Goal: Task Accomplishment & Management: Complete application form

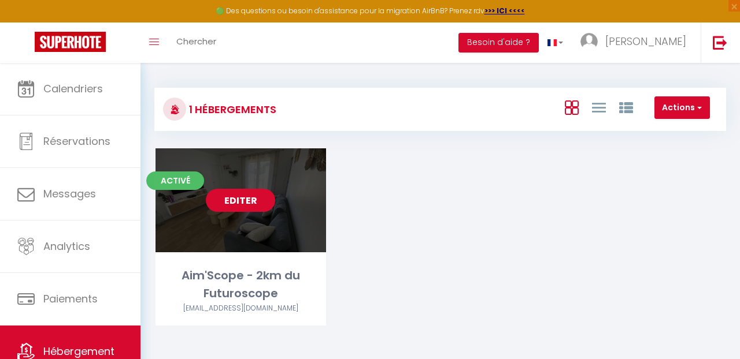
click at [245, 198] on link "Editer" at bounding box center [240, 200] width 69 height 23
select select "3"
select select "2"
select select "1"
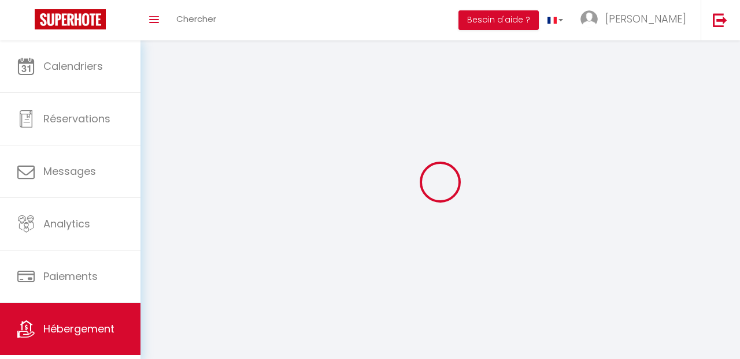
select select
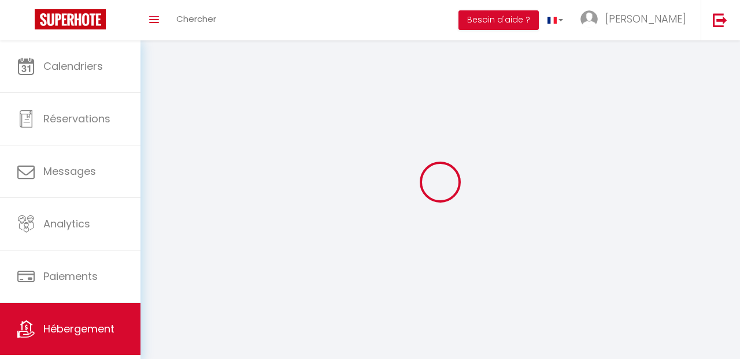
checkbox input "false"
select select
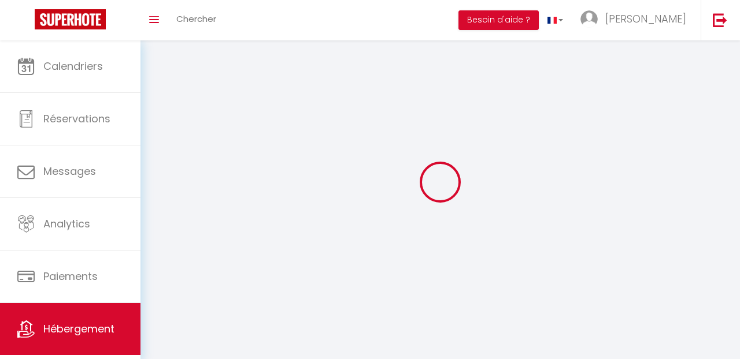
select select
select select "1"
select select
select select "28"
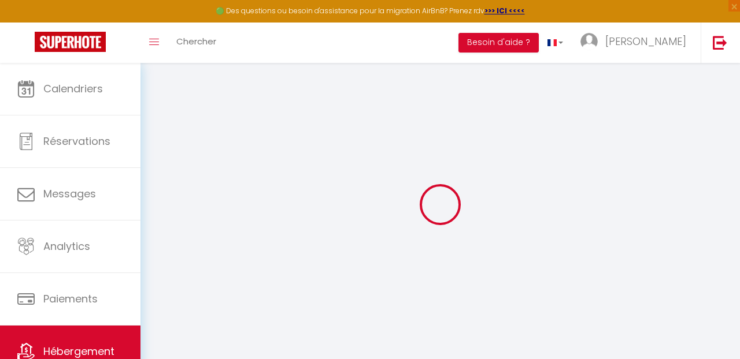
select select
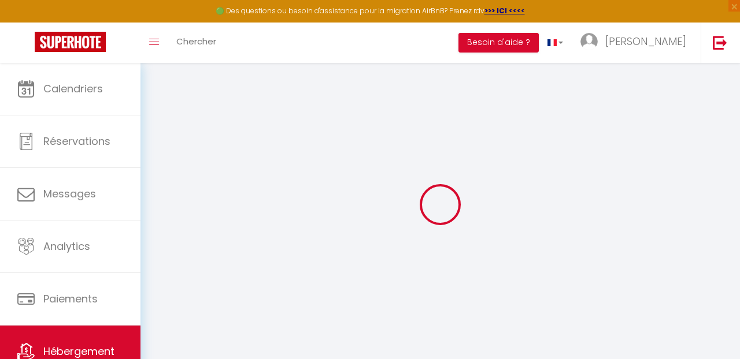
select select
checkbox input "false"
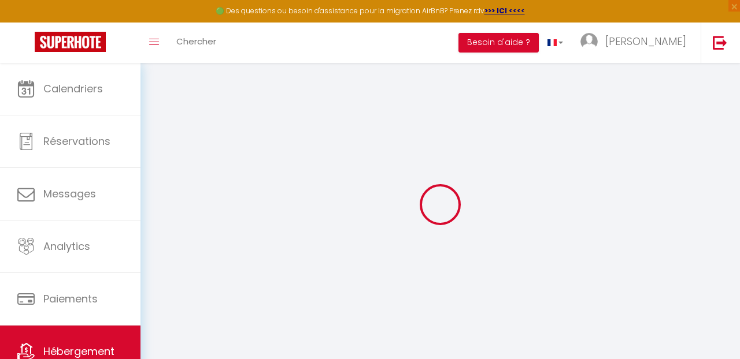
select select
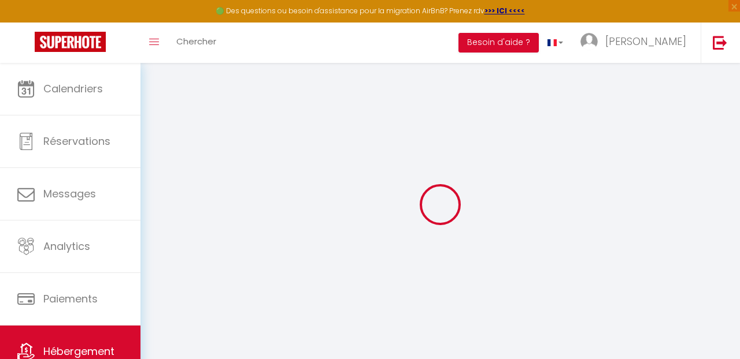
select select
checkbox input "false"
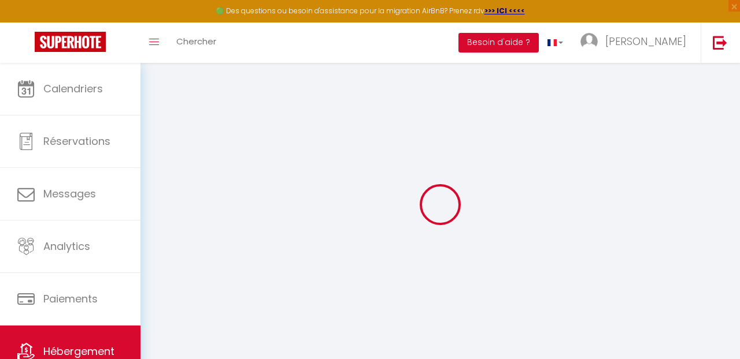
checkbox input "false"
select select
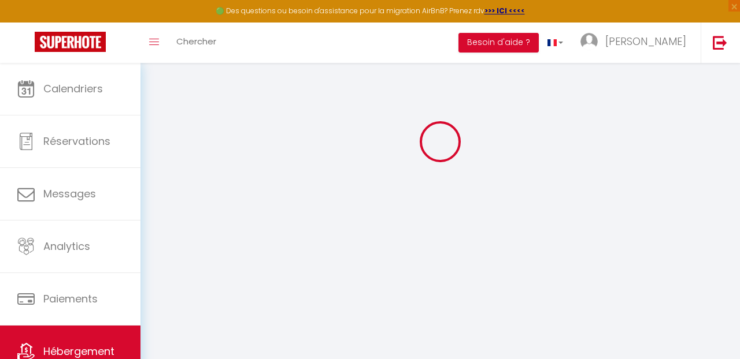
select select
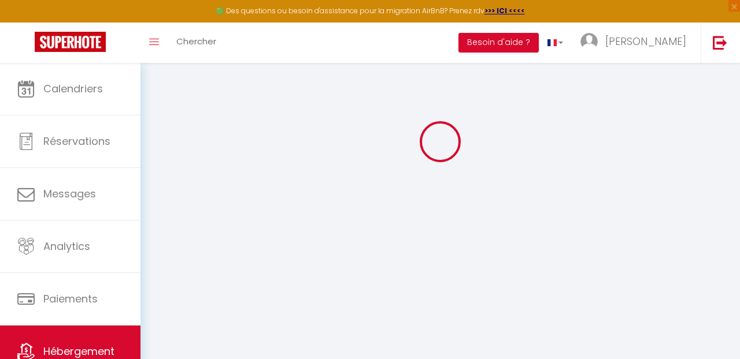
select select
checkbox input "false"
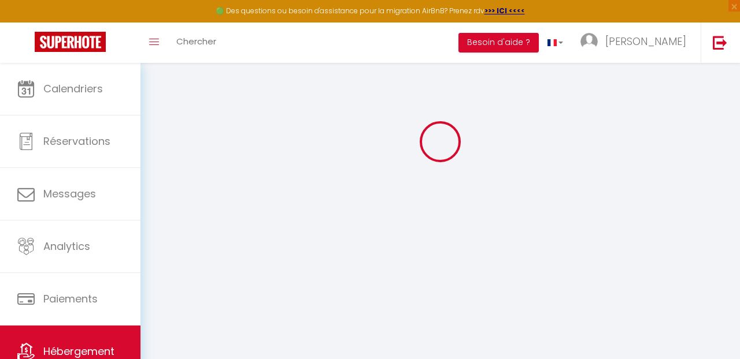
select select
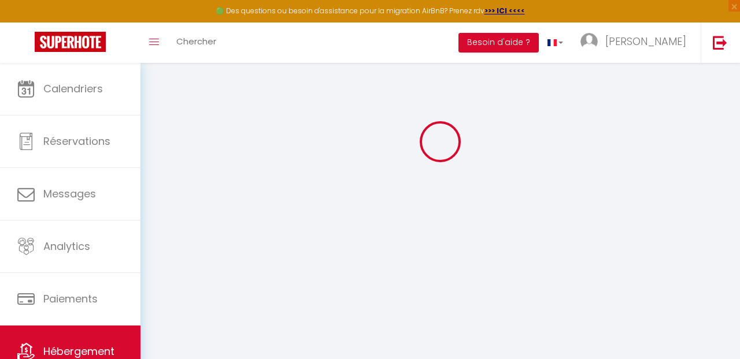
select select
checkbox input "false"
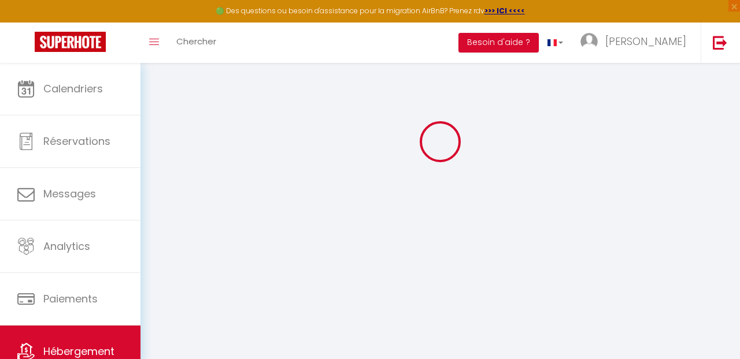
checkbox input "false"
select select
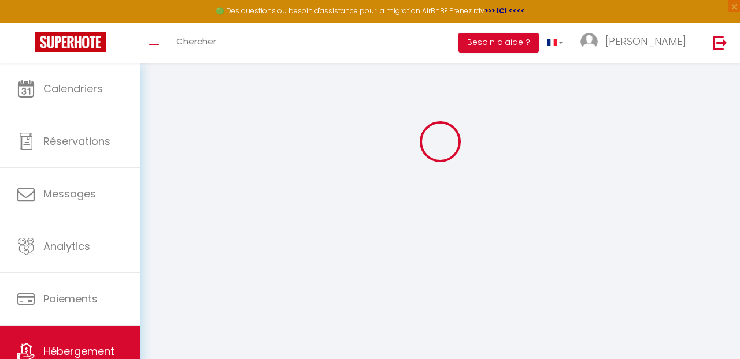
select select
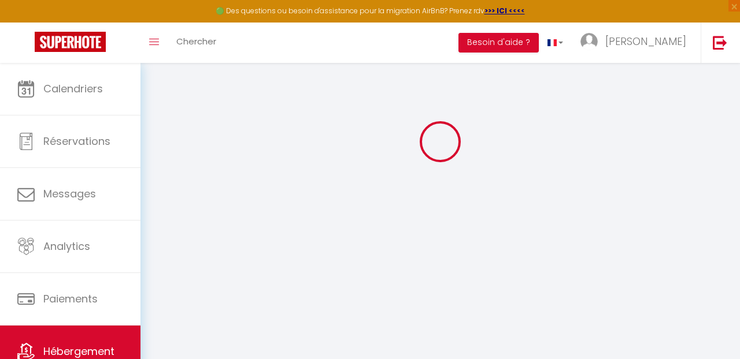
checkbox input "false"
select select
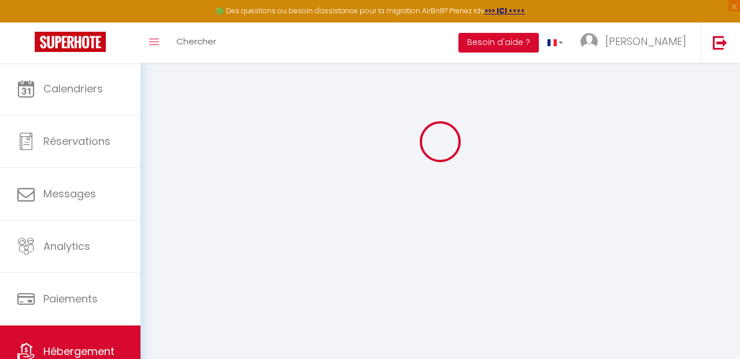
select select
type input "Aim'Scope - 2km du Futuroscope"
select select "houses"
select select "6"
select select "3"
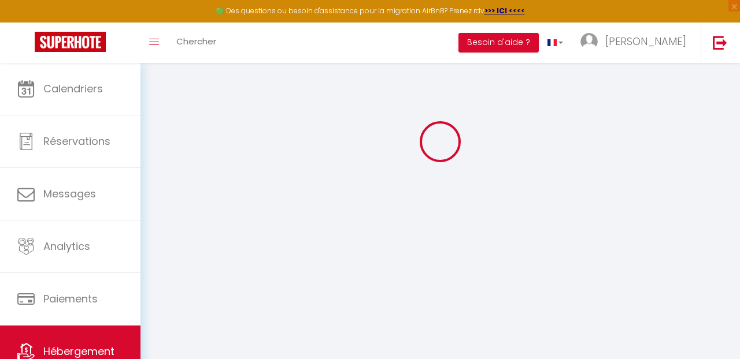
select select "2"
type input "96"
type input "50"
select select
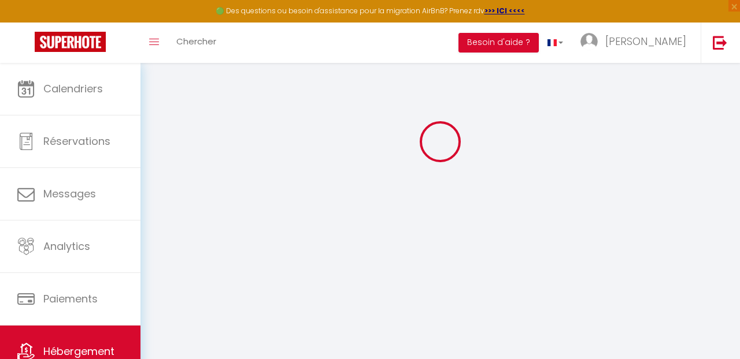
select select
type input "[STREET_ADDRESS]"
type input "86130"
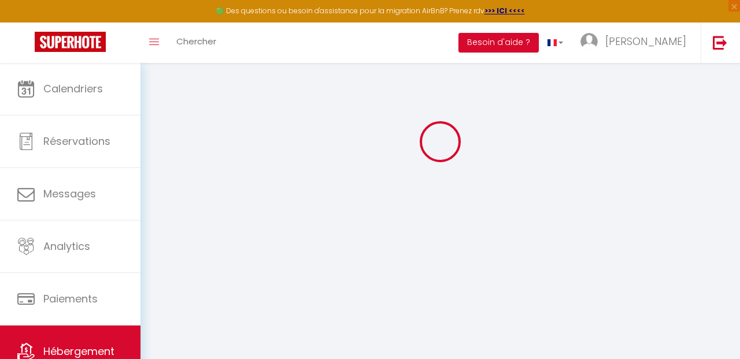
type input "[PERSON_NAME]"
type input "[PERSON_NAME][EMAIL_ADDRESS][DOMAIN_NAME]"
select select "16221"
checkbox input "false"
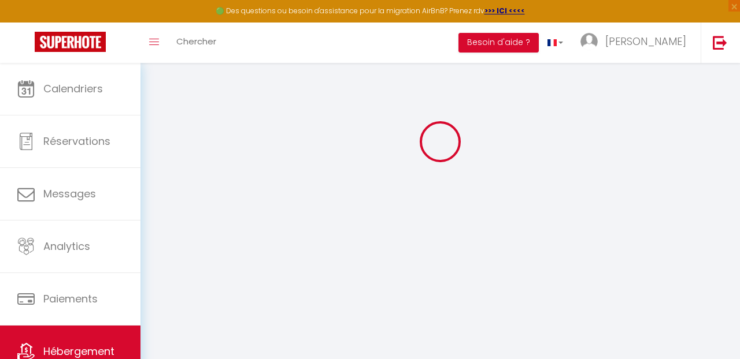
checkbox input "false"
type input "0"
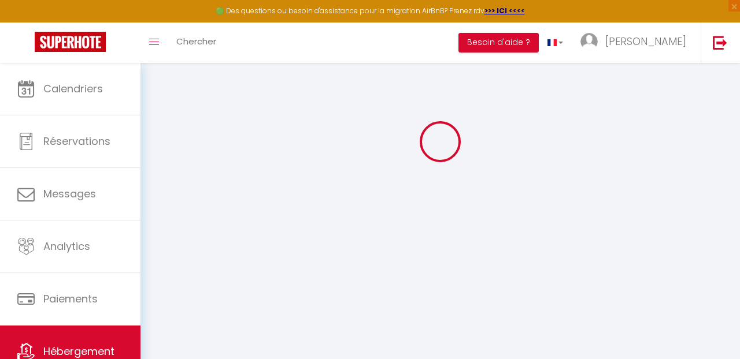
type input "0"
select select "53365"
select select
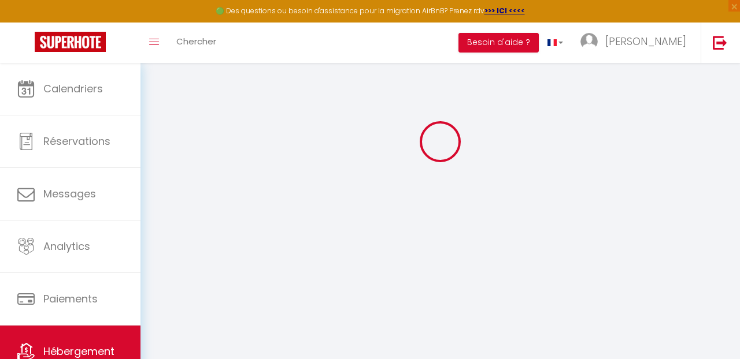
select select
checkbox input "false"
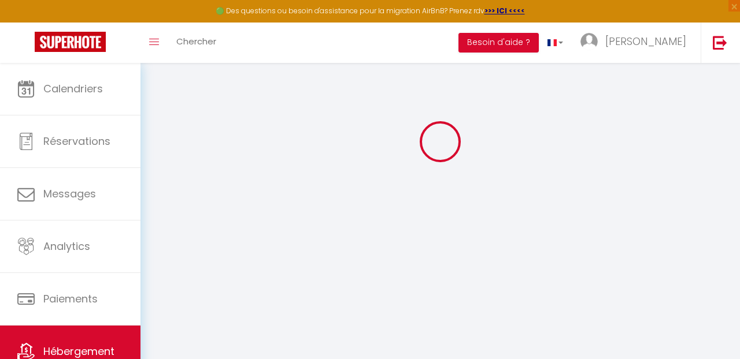
checkbox input "false"
select select
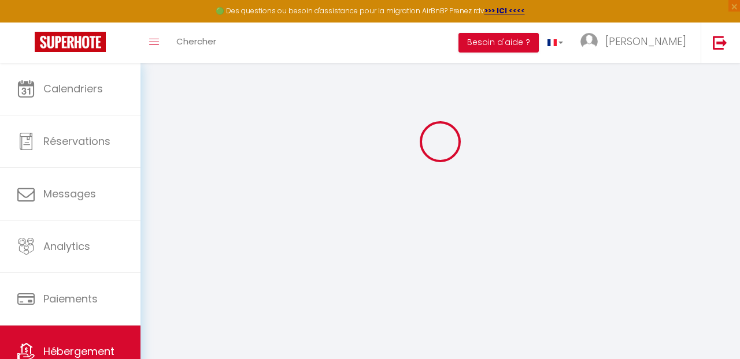
select select
checkbox input "false"
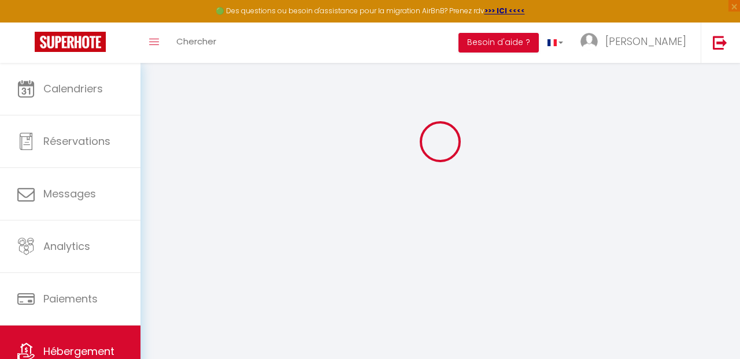
checkbox input "false"
select select "17:00"
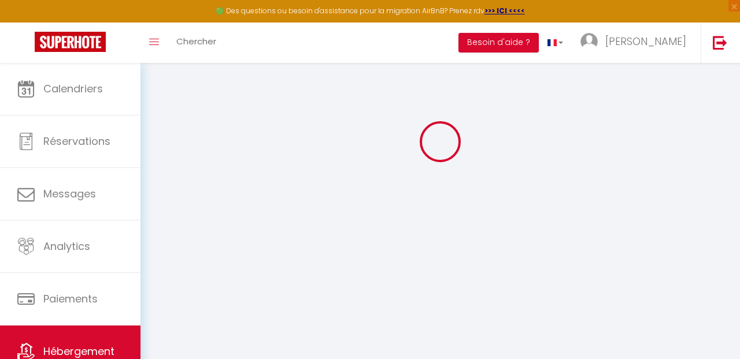
select select "23:45"
select select "10:00"
select select "30"
select select "120"
checkbox input "false"
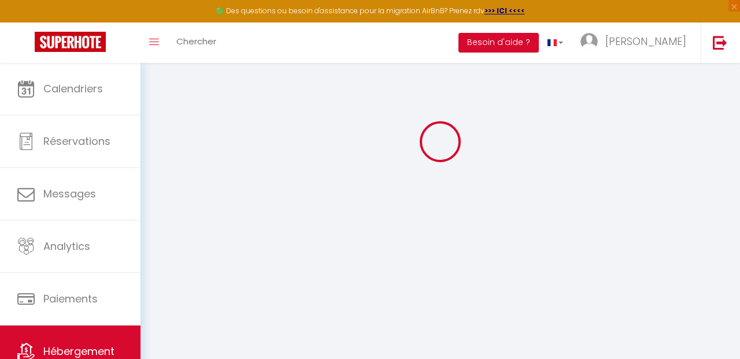
checkbox input "false"
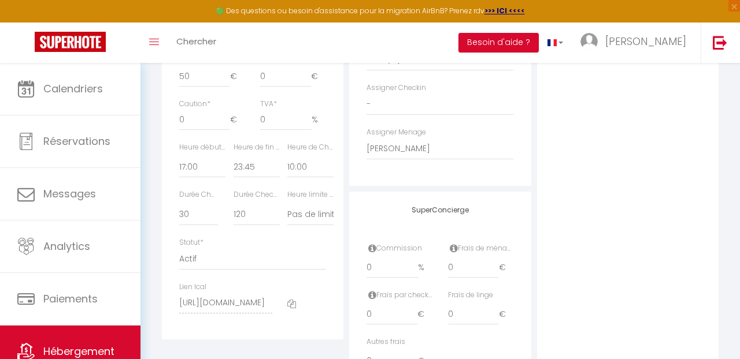
scroll to position [658, 0]
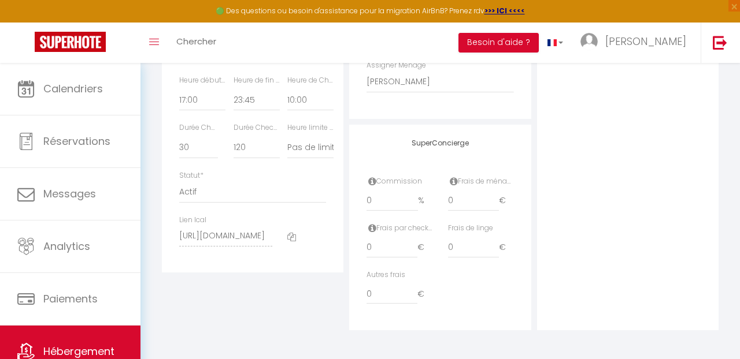
click at [288, 238] on icon at bounding box center [291, 237] width 9 height 9
click at [290, 231] on span at bounding box center [291, 237] width 9 height 12
click at [291, 238] on icon at bounding box center [291, 237] width 9 height 9
